Goal: Check status: Check status

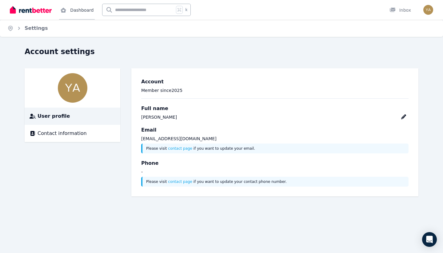
click at [82, 13] on link "Dashboard" at bounding box center [77, 10] width 36 height 20
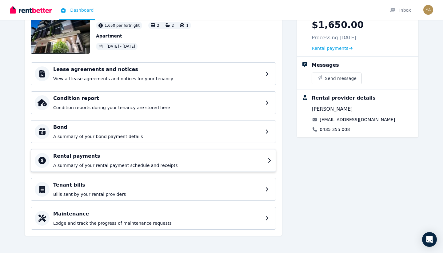
scroll to position [49, 0]
click at [129, 156] on h4 "Rental payments" at bounding box center [158, 155] width 211 height 7
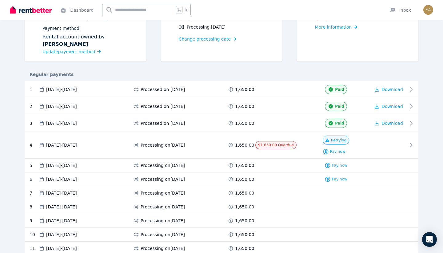
scroll to position [93, 0]
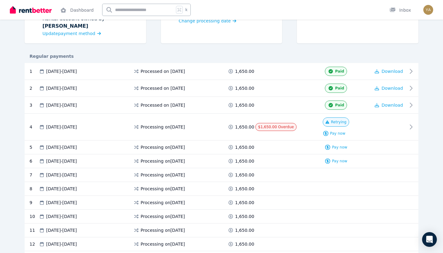
click at [292, 38] on div "Rent $1,650.00 per Fortnight Payment method Rental account owned by Himarshini …" at bounding box center [221, 14] width 393 height 71
click at [288, 31] on div "Rent $1,650.00 per Fortnight Payment method Rental account owned by Himarshini …" at bounding box center [221, 14] width 393 height 71
click at [289, 29] on div "Rent $1,650.00 per Fortnight Payment method Rental account owned by Himarshini …" at bounding box center [221, 14] width 393 height 71
click at [289, 25] on div "Rent $1,650.00 per Fortnight Payment method Rental account owned by Himarshini …" at bounding box center [221, 14] width 393 height 71
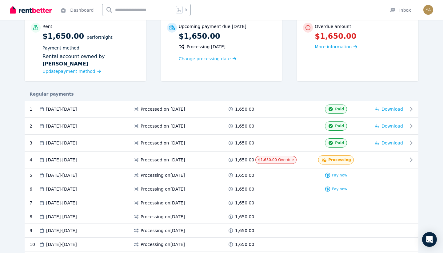
scroll to position [62, 0]
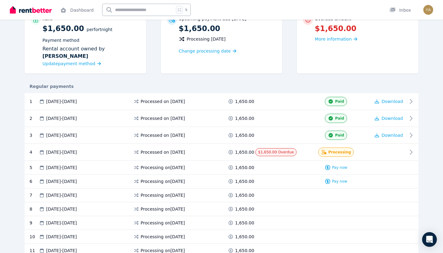
click at [14, 98] on div "Rental payments Export schedule Rent $1,650.00 per Fortnight Payment method Ren…" at bounding box center [221, 249] width 443 height 530
click at [22, 69] on div "Rental payments Export schedule Rent $1,650.00 per Fortnight Payment method Ren…" at bounding box center [221, 249] width 443 height 530
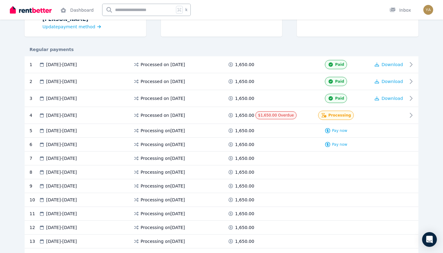
scroll to position [103, 0]
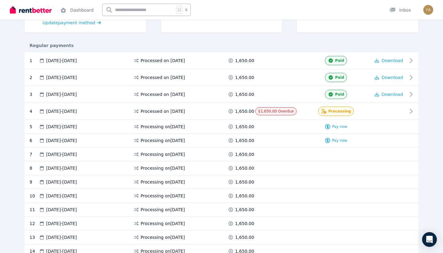
click at [10, 48] on div "Rental payments Export schedule Rent $1,650.00 per Fortnight Payment method Ren…" at bounding box center [221, 208] width 443 height 530
